Goal: Contribute content: Contribute content

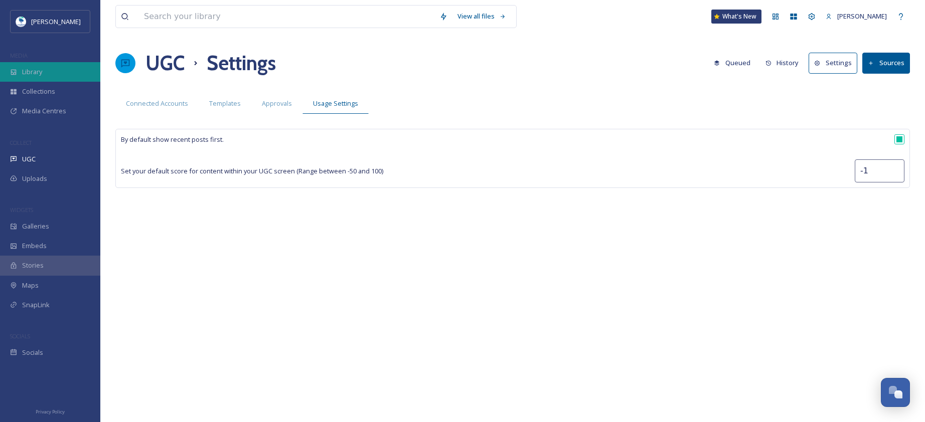
click at [42, 72] on span "Library" at bounding box center [32, 72] width 20 height 10
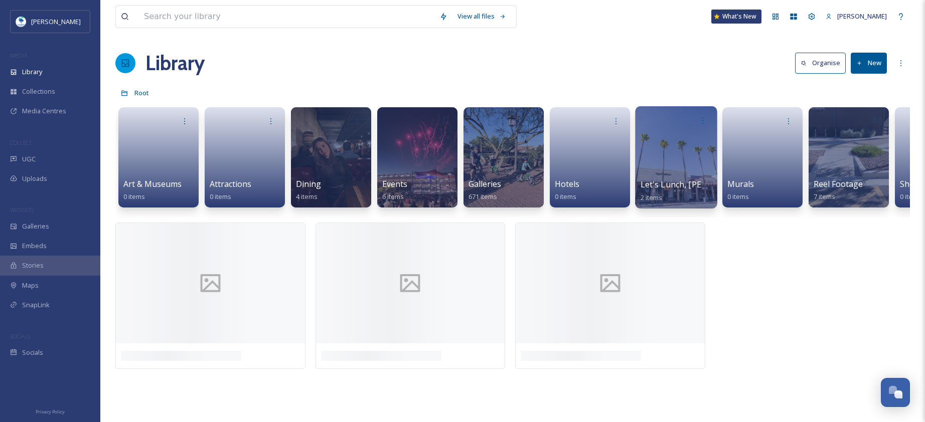
click at [671, 167] on div at bounding box center [676, 157] width 82 height 102
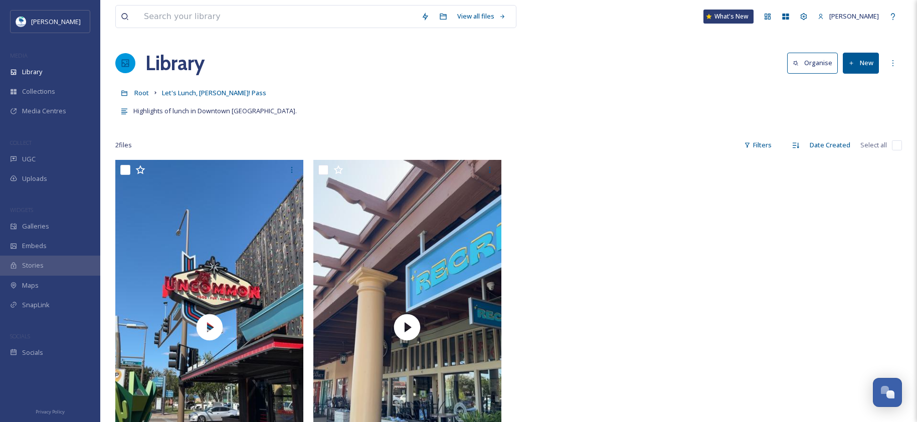
click at [855, 69] on button "New" at bounding box center [861, 63] width 36 height 21
click at [869, 88] on span "File Upload" at bounding box center [856, 87] width 33 height 10
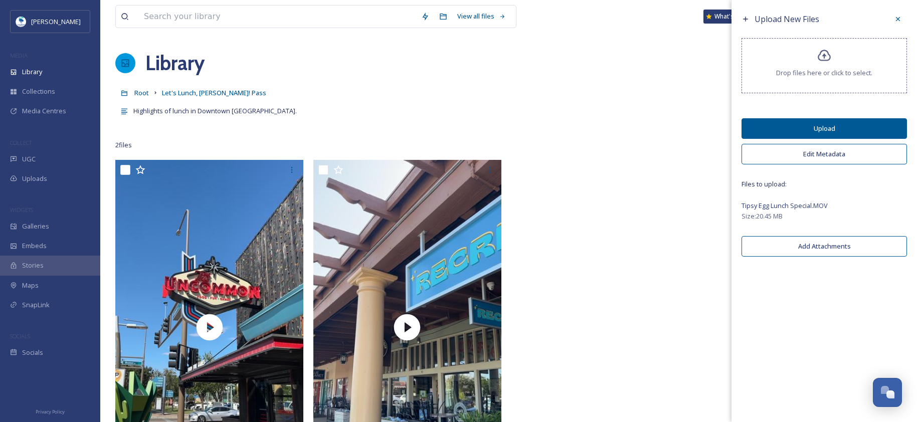
click at [839, 124] on button "Upload" at bounding box center [825, 128] width 166 height 21
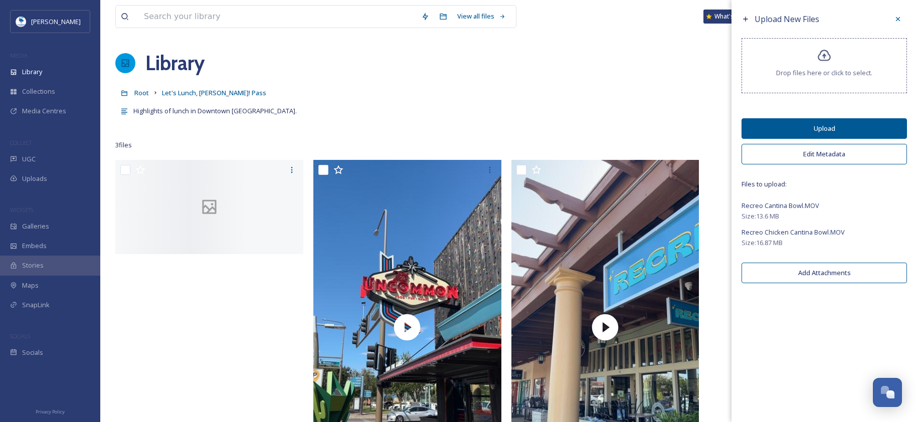
click at [838, 124] on button "Upload" at bounding box center [825, 128] width 166 height 21
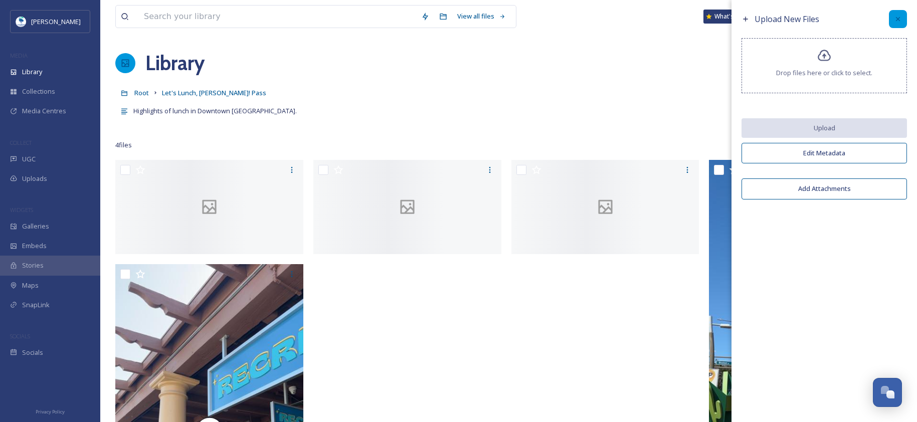
click at [900, 18] on icon at bounding box center [898, 19] width 8 height 8
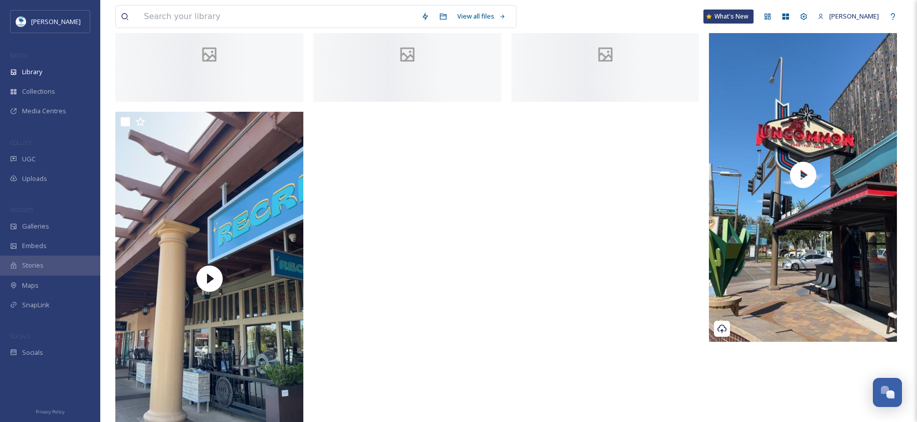
scroll to position [150, 0]
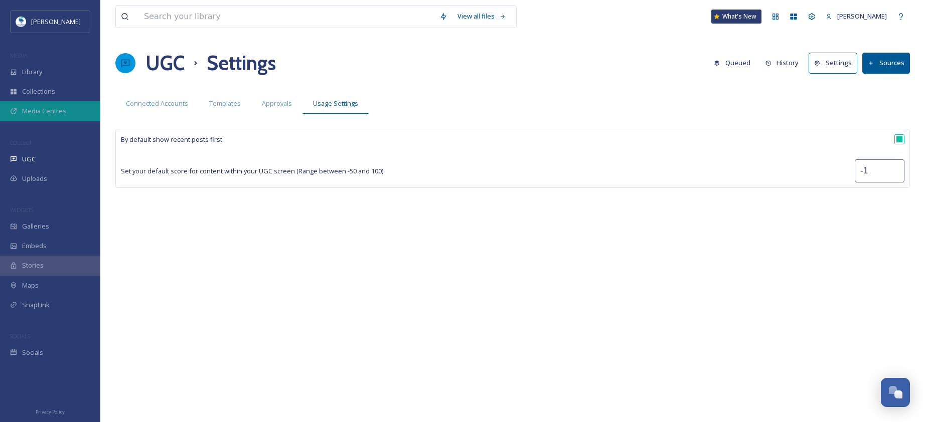
click at [52, 114] on span "Media Centres" at bounding box center [44, 111] width 44 height 10
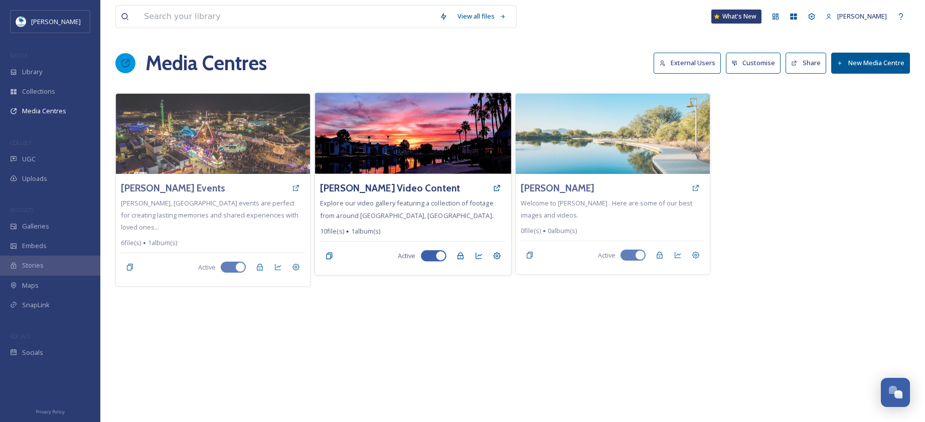
click at [423, 149] on img at bounding box center [413, 133] width 196 height 81
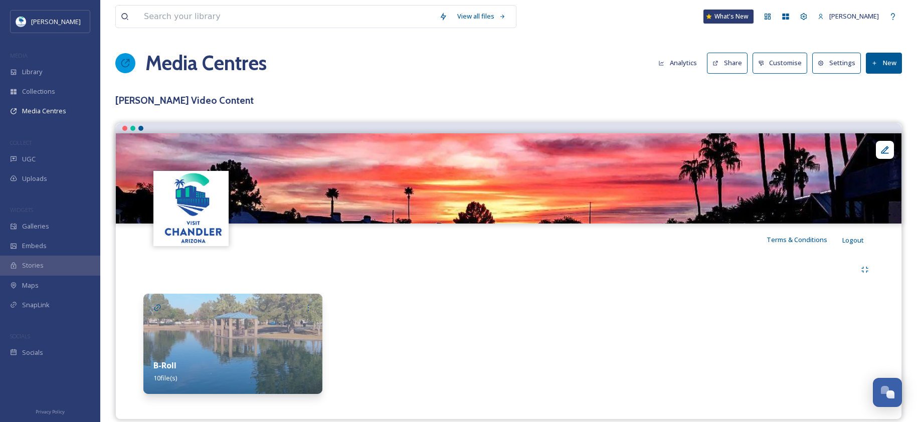
click at [272, 346] on img at bounding box center [232, 344] width 179 height 100
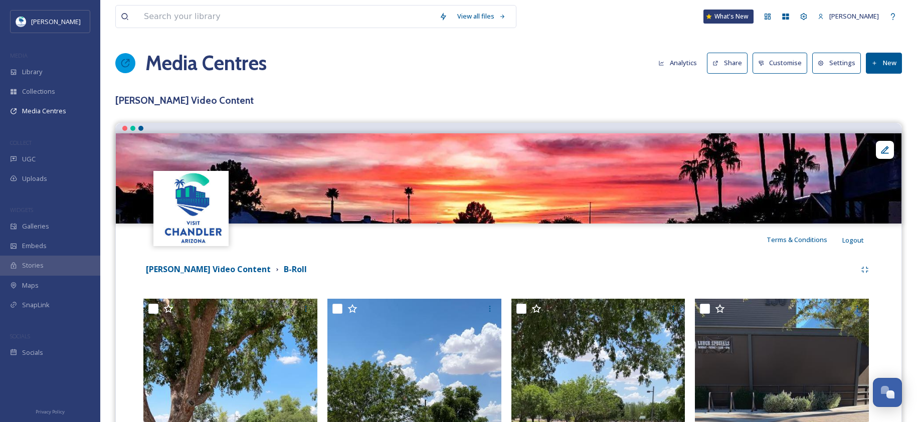
click at [889, 62] on button "New" at bounding box center [884, 63] width 36 height 21
click at [889, 91] on span "Add Files" at bounding box center [877, 87] width 27 height 10
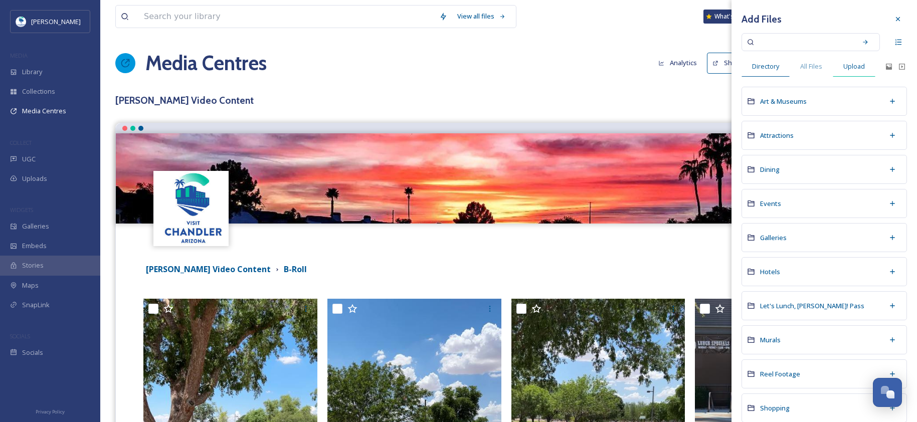
click at [854, 69] on span "Upload" at bounding box center [855, 67] width 22 height 10
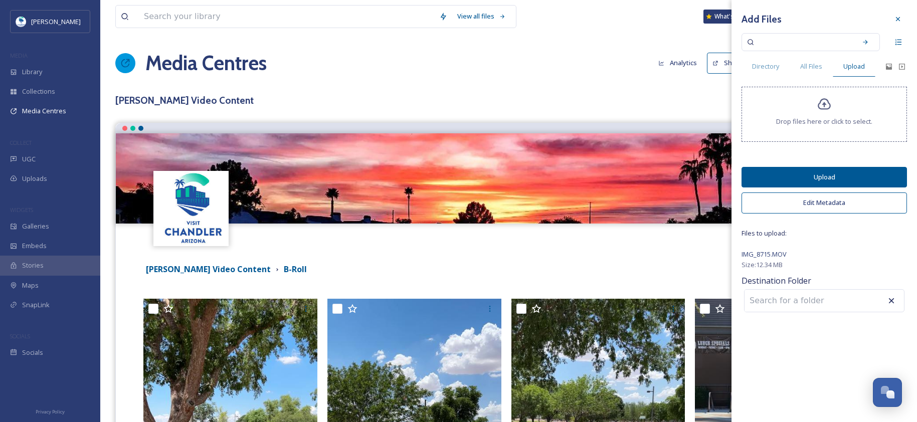
click at [799, 178] on button "Upload" at bounding box center [825, 177] width 166 height 21
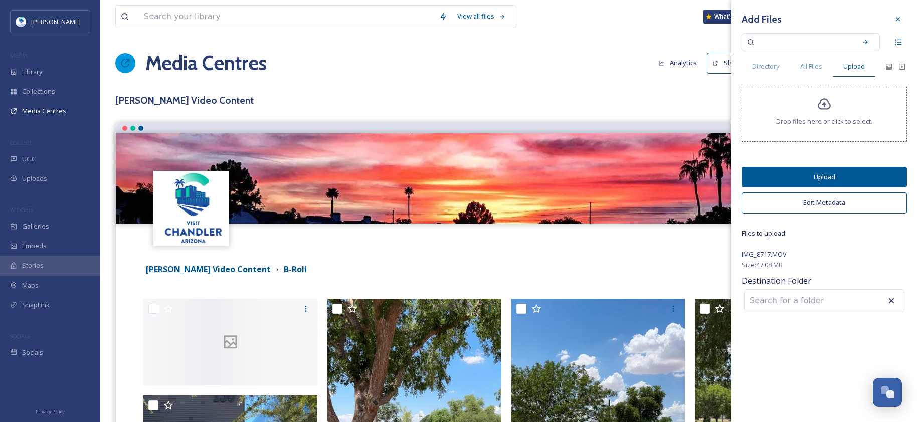
click at [828, 172] on button "Upload" at bounding box center [825, 177] width 166 height 21
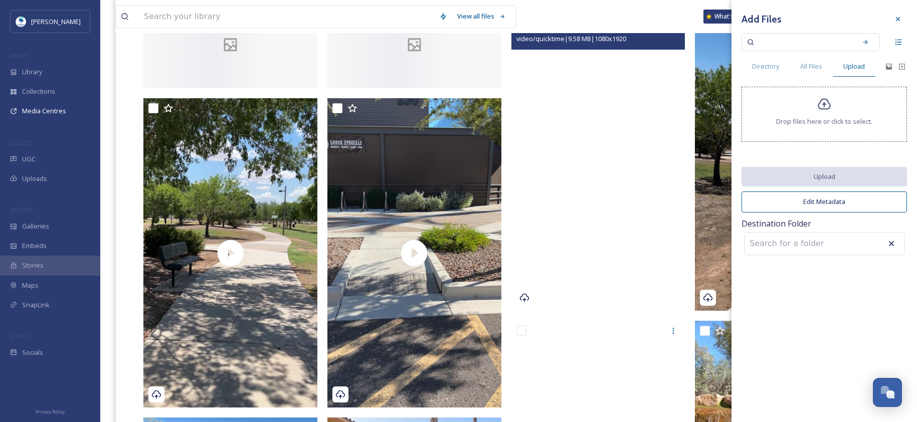
scroll to position [251, 0]
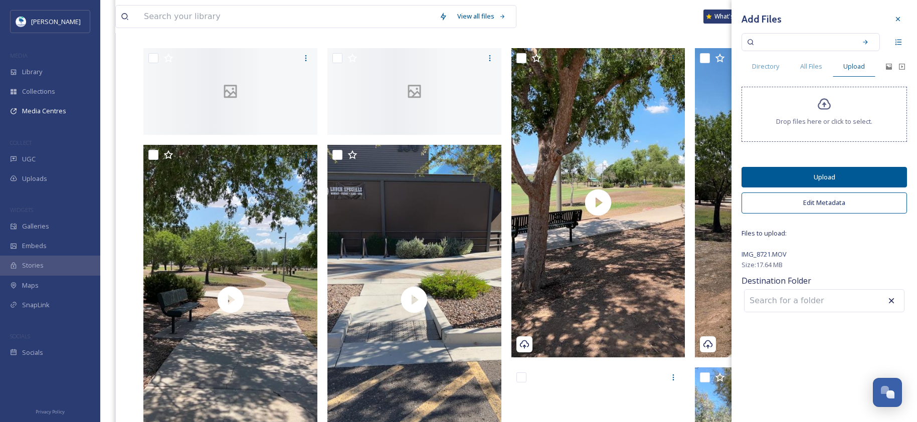
click at [846, 171] on button "Upload" at bounding box center [825, 177] width 166 height 21
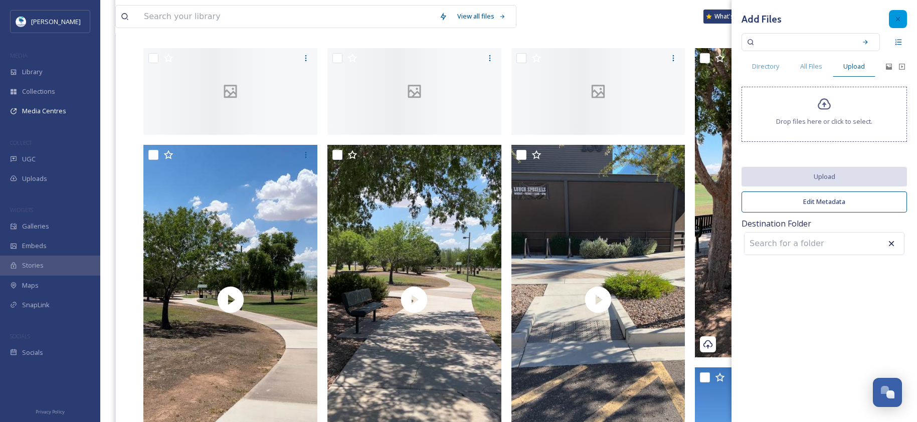
click at [897, 18] on icon at bounding box center [898, 19] width 4 height 4
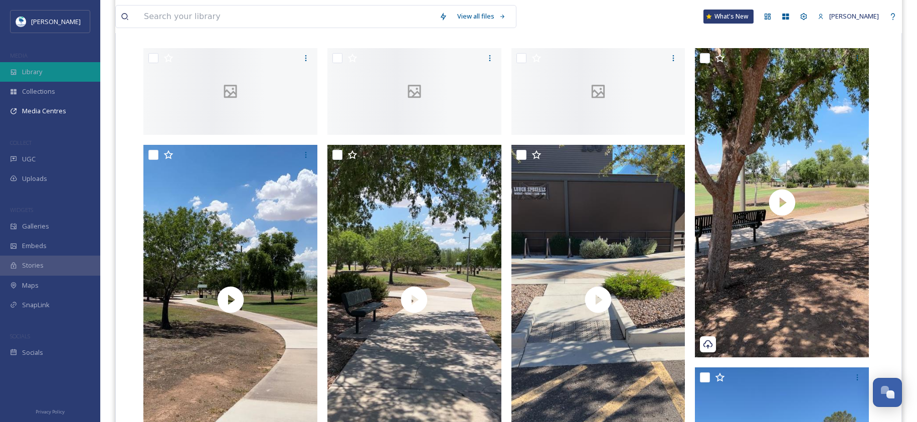
click at [50, 64] on div "Library" at bounding box center [50, 72] width 100 height 20
